Goal: Task Accomplishment & Management: Use online tool/utility

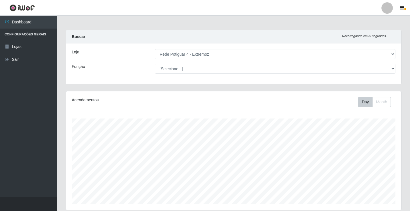
select select "78"
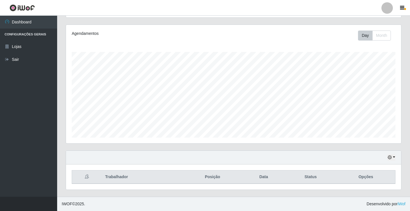
scroll to position [119, 335]
click at [394, 159] on button "button" at bounding box center [392, 157] width 8 height 7
click at [370, 138] on button "1 Semana" at bounding box center [372, 136] width 45 height 12
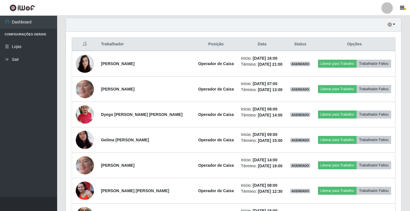
scroll to position [188, 0]
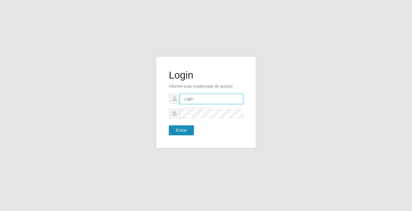
type input "[EMAIL_ADDRESS][DOMAIN_NAME]"
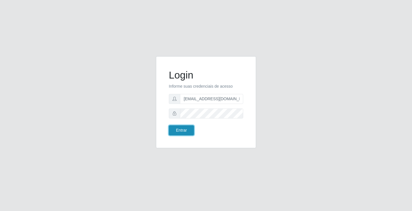
click at [182, 128] on button "Entrar" at bounding box center [181, 130] width 25 height 10
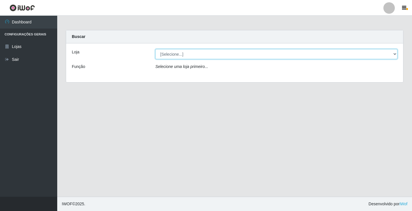
click at [209, 52] on select "[Selecione...] Rede Potiguar 4 - Extremoz" at bounding box center [276, 54] width 242 height 10
select select "78"
click at [155, 49] on select "[Selecione...] Rede Potiguar 4 - Extremoz" at bounding box center [276, 54] width 242 height 10
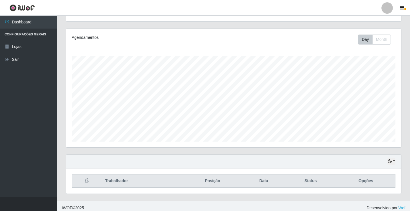
scroll to position [67, 0]
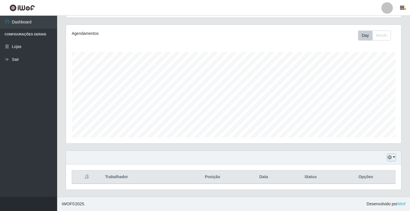
click at [390, 155] on button "button" at bounding box center [392, 157] width 8 height 7
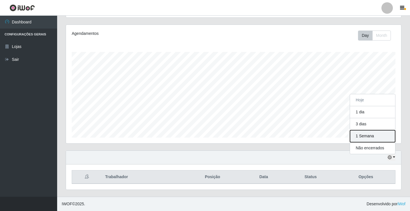
click at [385, 136] on button "1 Semana" at bounding box center [372, 136] width 45 height 12
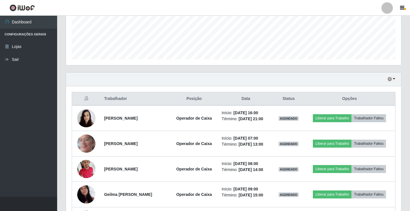
scroll to position [159, 0]
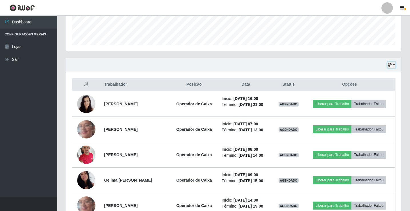
click at [395, 67] on button "button" at bounding box center [392, 65] width 8 height 7
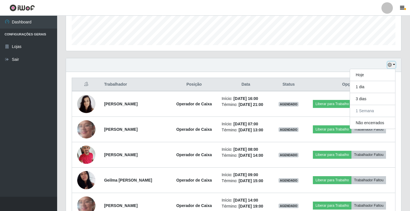
click at [394, 67] on button "button" at bounding box center [392, 65] width 8 height 7
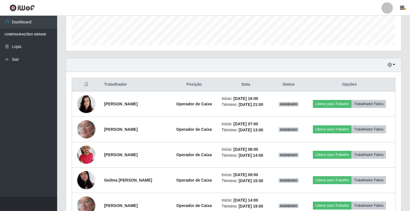
click at [394, 66] on button "button" at bounding box center [392, 65] width 8 height 7
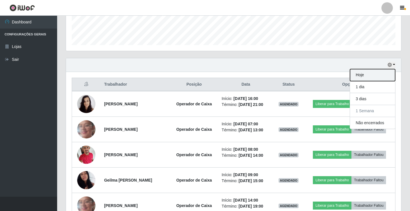
click at [374, 76] on button "Hoje" at bounding box center [372, 75] width 45 height 12
